Goal: Find specific page/section: Find specific page/section

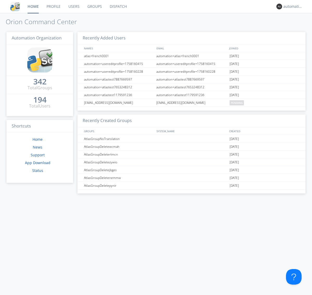
click at [118, 7] on link "Dispatch" at bounding box center [118, 6] width 25 height 13
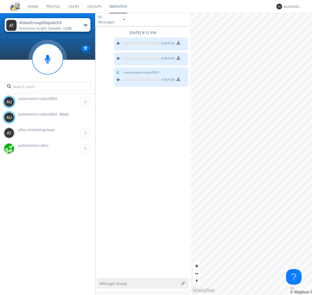
click at [85, 25] on div "button" at bounding box center [85, 25] width 4 height 2
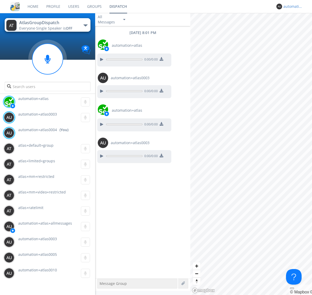
click at [292, 7] on div "automation+atlas0004" at bounding box center [294, 6] width 20 height 5
